Goal: Use online tool/utility: Use online tool/utility

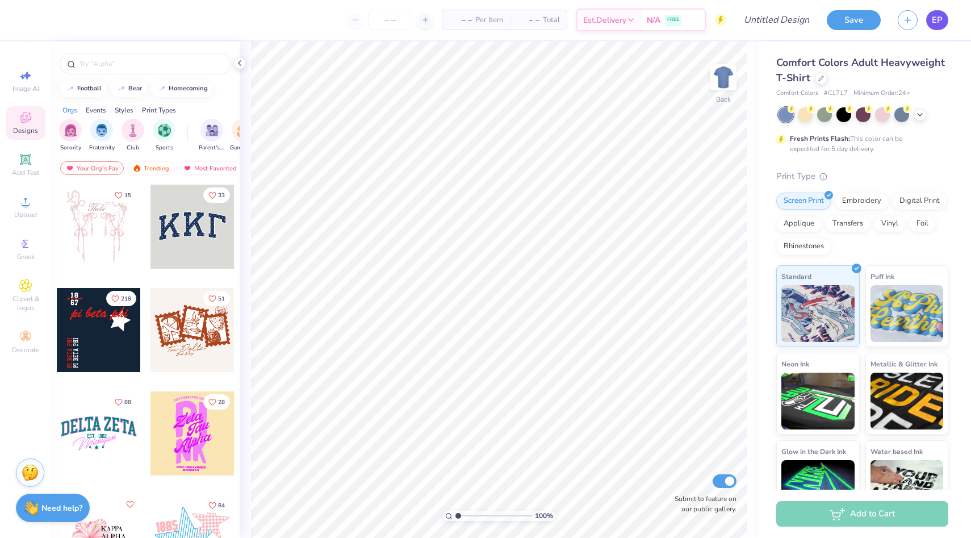
click at [942, 20] on span "EP" at bounding box center [936, 20] width 11 height 13
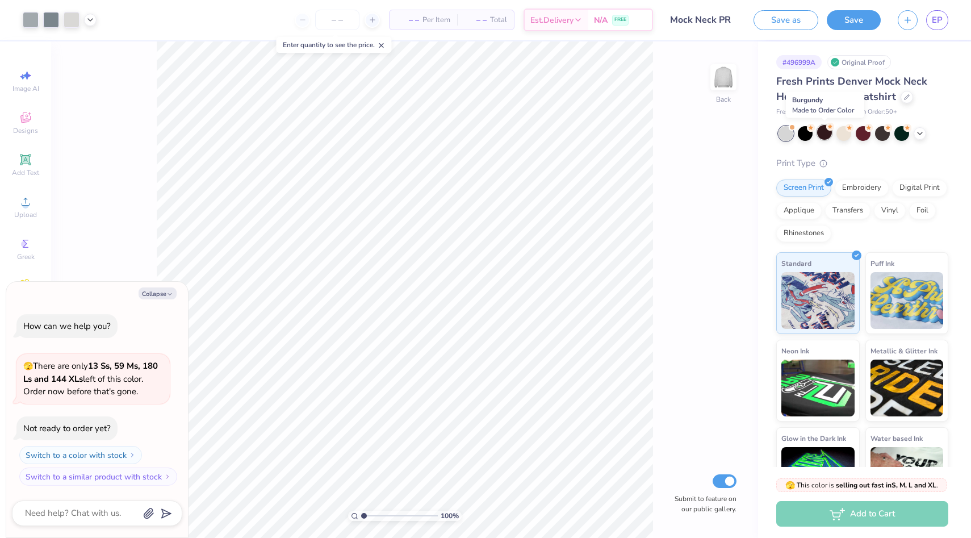
click at [826, 132] on div at bounding box center [824, 132] width 15 height 15
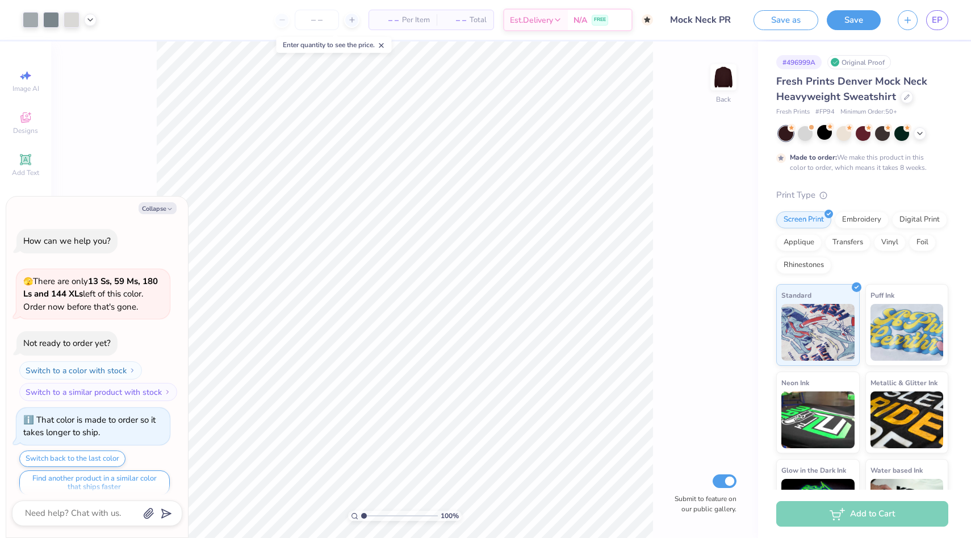
scroll to position [9, 0]
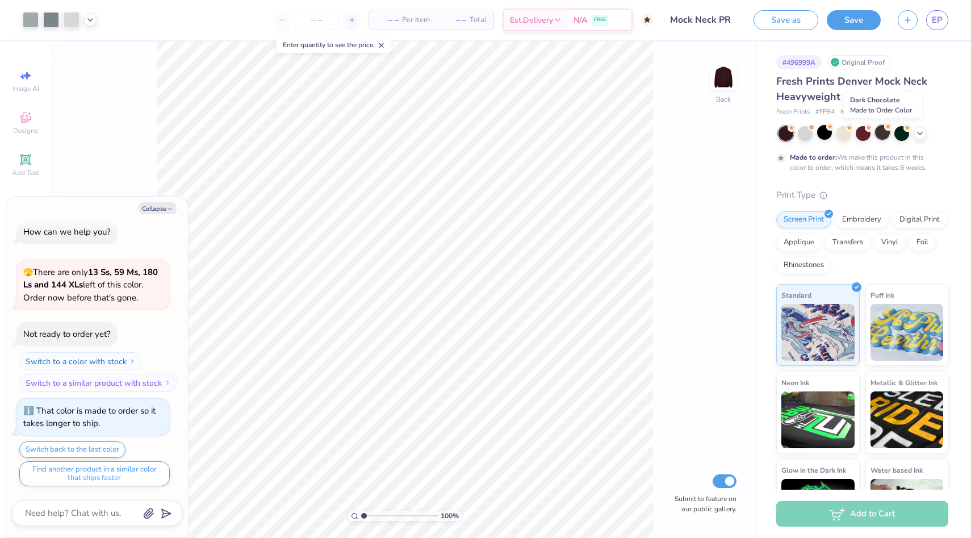
click at [882, 129] on div at bounding box center [882, 132] width 15 height 15
click at [921, 132] on icon at bounding box center [919, 132] width 9 height 9
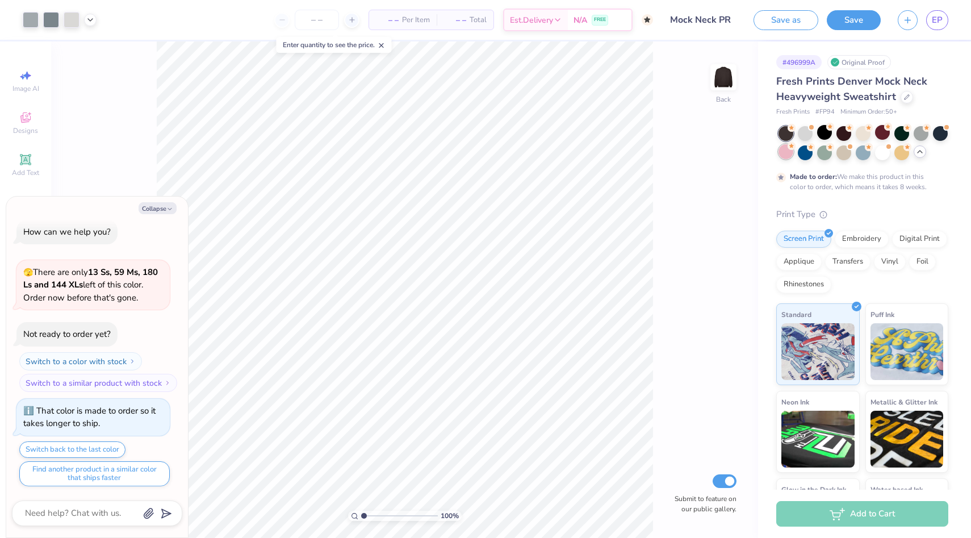
click at [788, 153] on div at bounding box center [785, 151] width 15 height 15
click at [883, 152] on div at bounding box center [882, 151] width 15 height 15
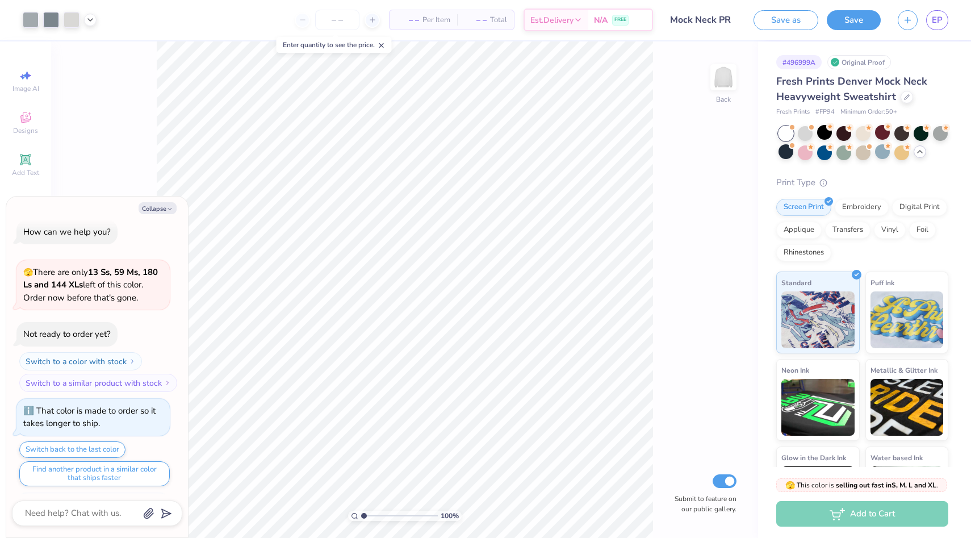
scroll to position [213, 0]
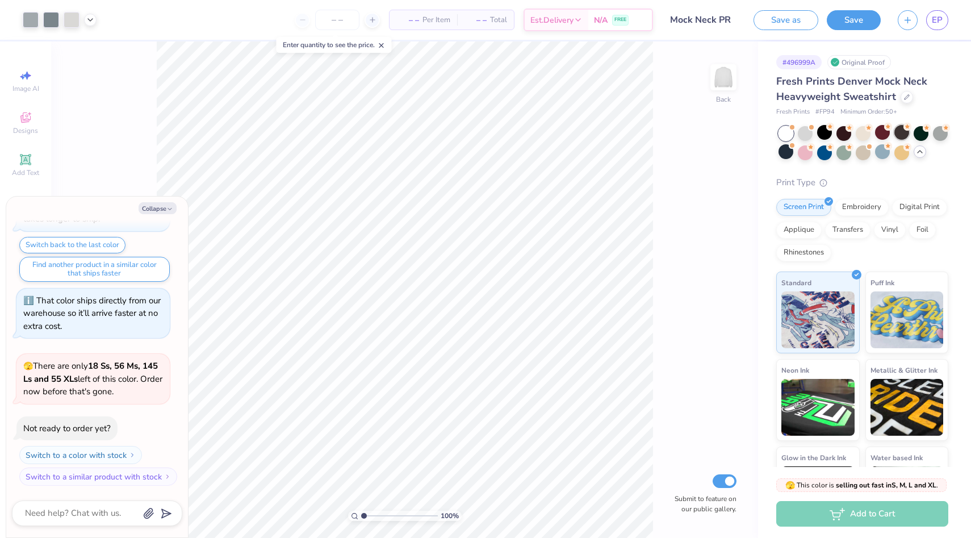
click at [898, 132] on div at bounding box center [901, 132] width 15 height 15
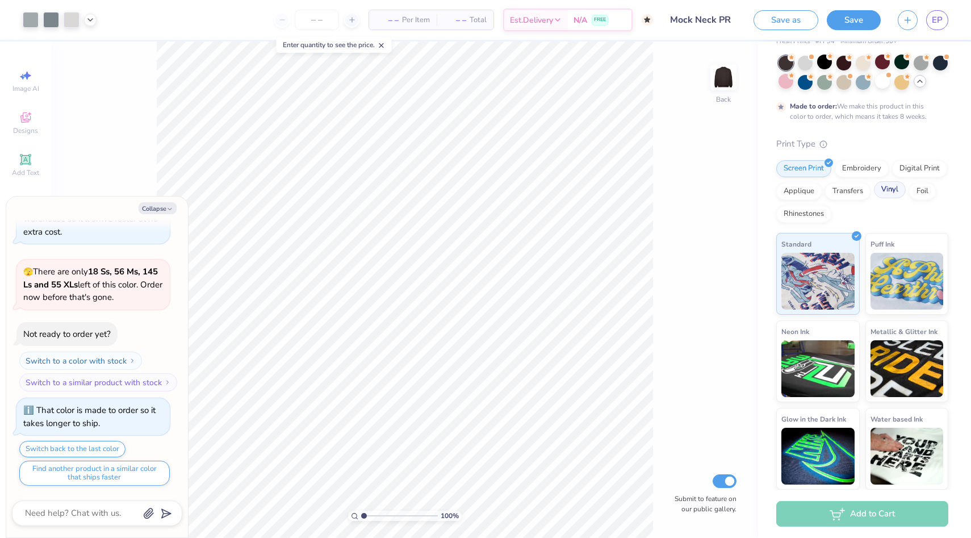
scroll to position [0, 0]
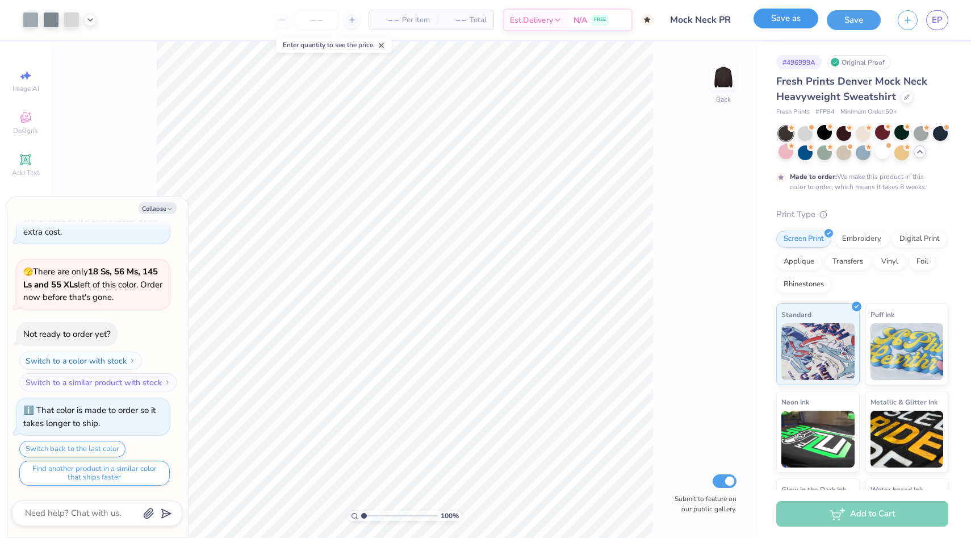
click at [803, 17] on button "Save as" at bounding box center [785, 19] width 65 height 20
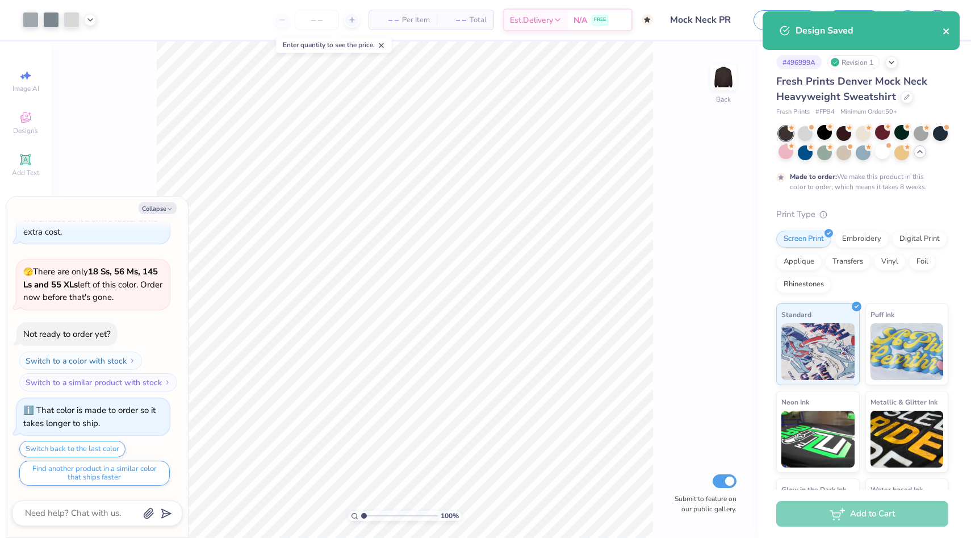
click at [947, 31] on icon "close" at bounding box center [946, 31] width 6 height 6
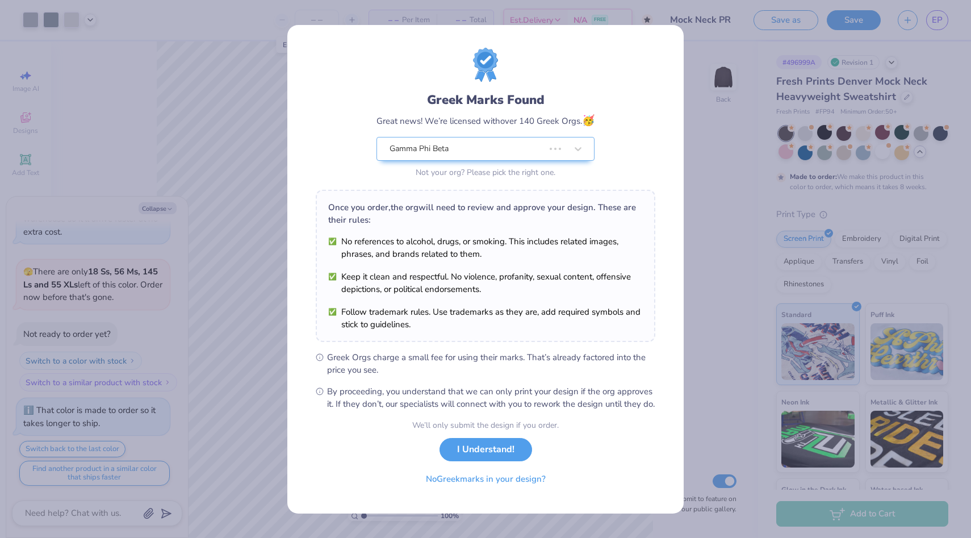
type textarea "x"
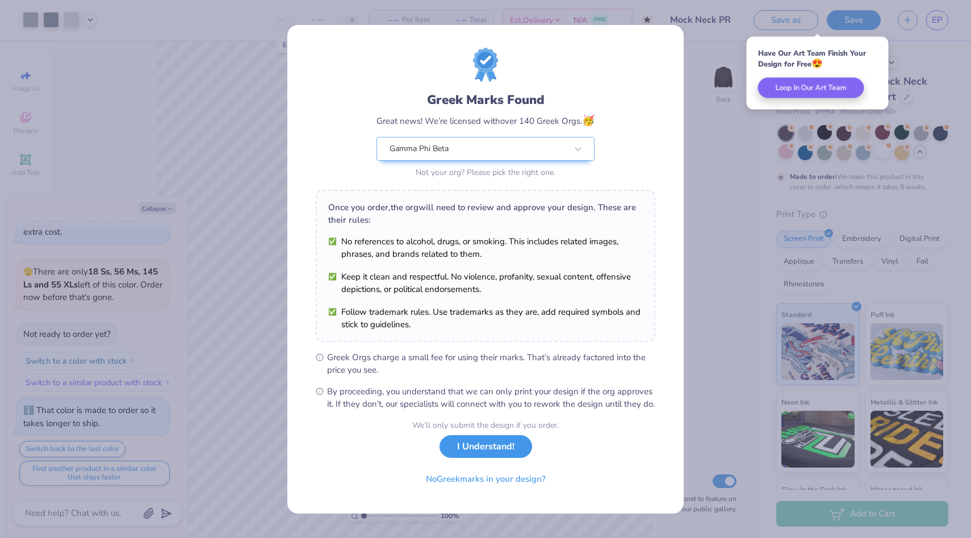
click at [482, 458] on button "I Understand!" at bounding box center [485, 446] width 93 height 23
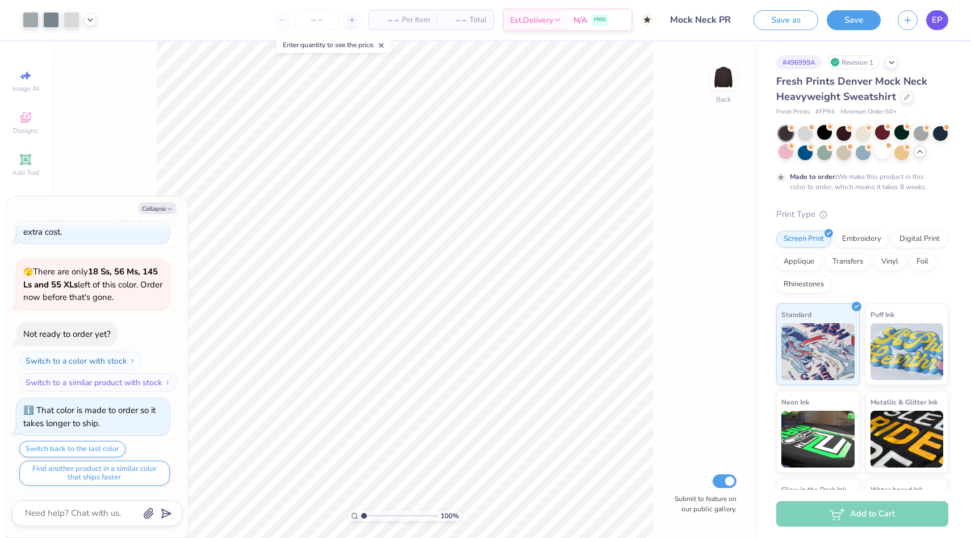
click at [934, 28] on link "EP" at bounding box center [937, 20] width 22 height 20
